Goal: Navigation & Orientation: Find specific page/section

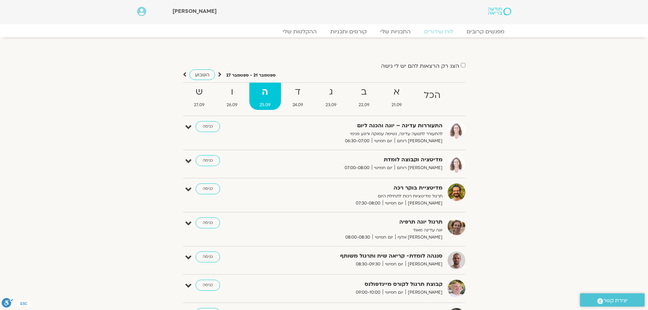
click at [72, 62] on section "הצג רק הרצאות להם יש לי גישה ספטמבר 21 - ספטמבר 27 השבוע להציג אירועים שפתוחים …" at bounding box center [324, 248] width 648 height 409
click at [185, 73] on icon at bounding box center [184, 74] width 3 height 7
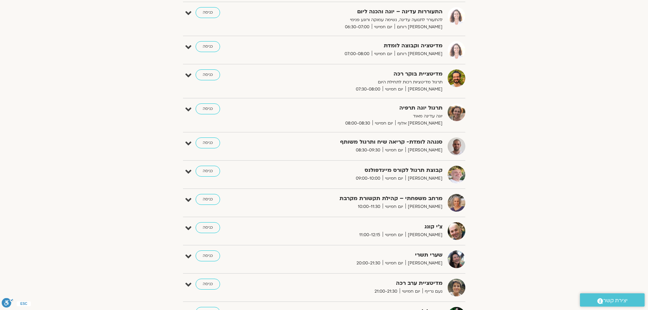
scroll to position [13, 0]
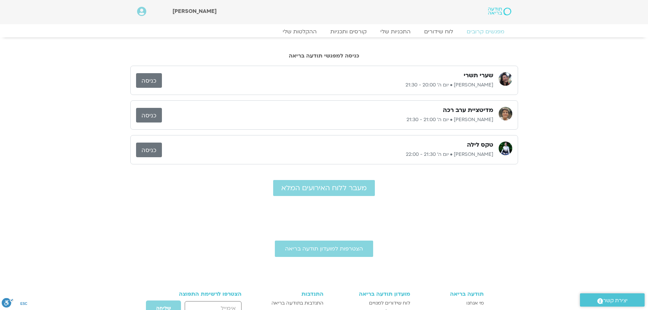
click at [153, 81] on link "כניסה" at bounding box center [149, 80] width 26 height 15
